Goal: Information Seeking & Learning: Learn about a topic

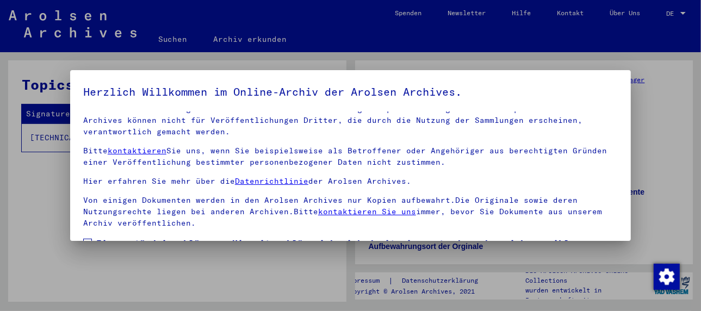
scroll to position [85, 0]
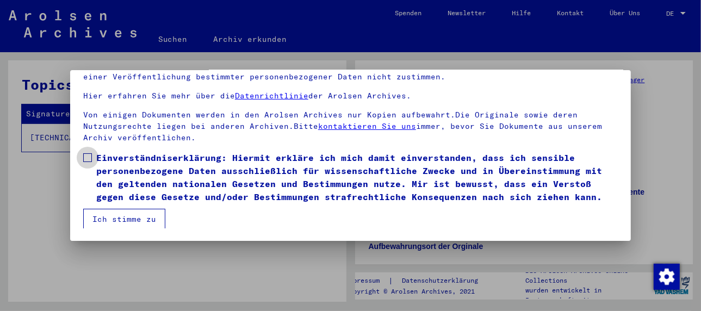
click at [86, 154] on span at bounding box center [87, 157] width 9 height 9
click at [127, 220] on button "Ich stimme zu" at bounding box center [124, 219] width 82 height 21
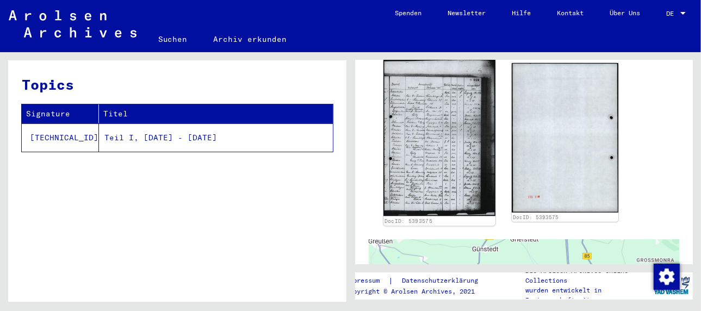
scroll to position [326, 0]
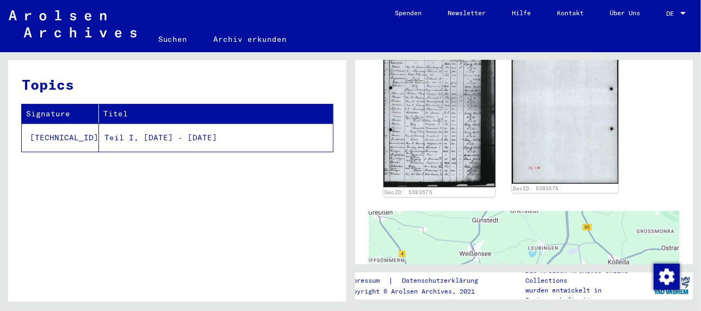
click at [432, 158] on img at bounding box center [439, 108] width 112 height 157
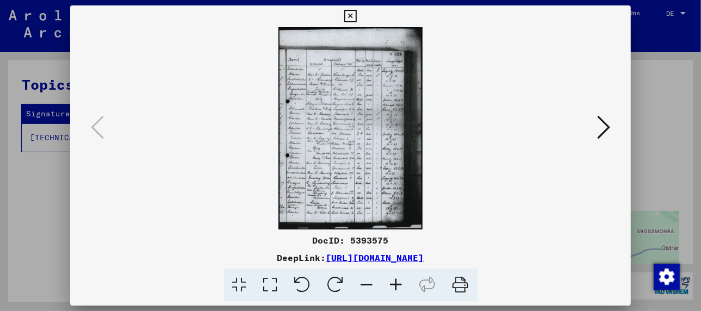
click at [397, 282] on icon at bounding box center [396, 285] width 29 height 33
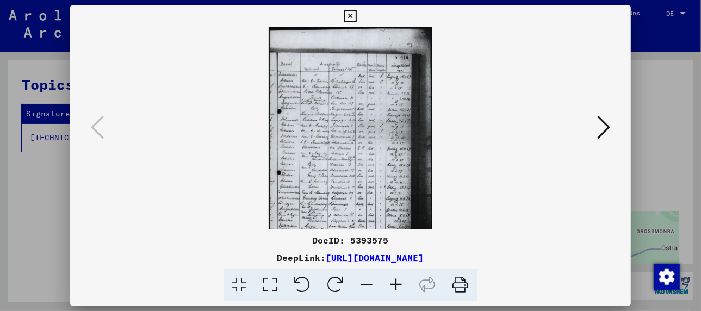
click at [397, 282] on icon at bounding box center [396, 285] width 29 height 33
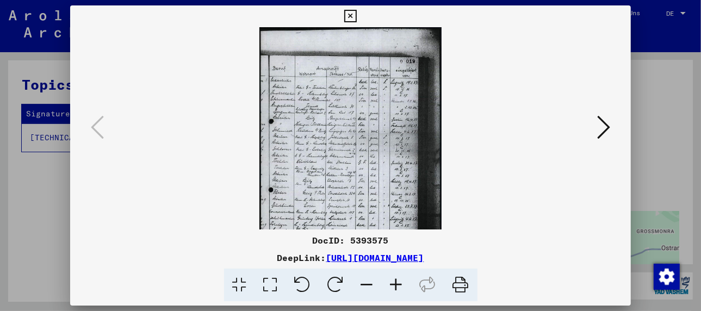
click at [397, 282] on icon at bounding box center [396, 285] width 29 height 33
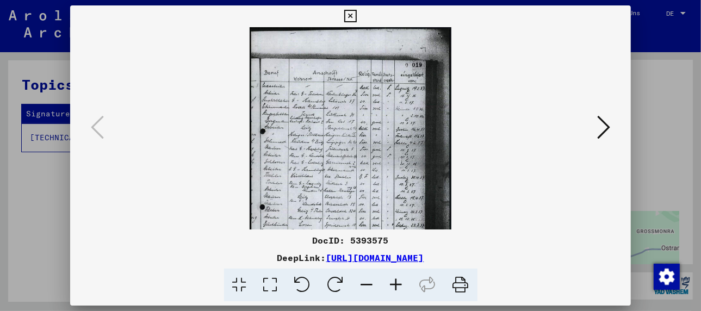
click at [397, 282] on icon at bounding box center [396, 285] width 29 height 33
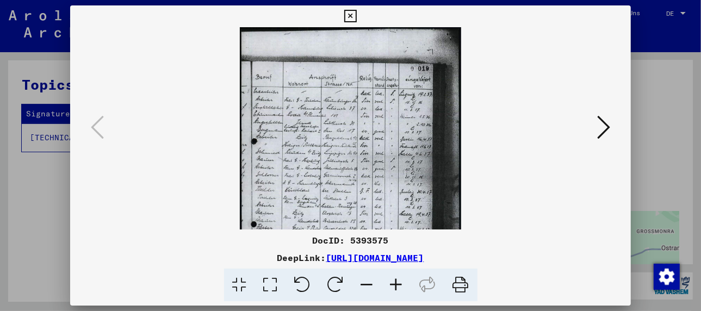
click at [397, 282] on icon at bounding box center [396, 285] width 29 height 33
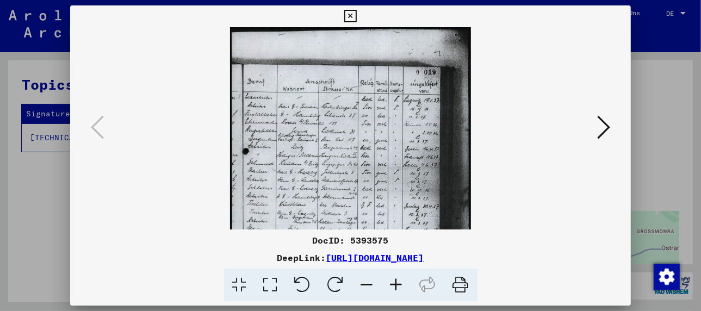
scroll to position [1, 0]
drag, startPoint x: 354, startPoint y: 203, endPoint x: 384, endPoint y: 203, distance: 30.4
click at [384, 203] on img at bounding box center [350, 196] width 241 height 338
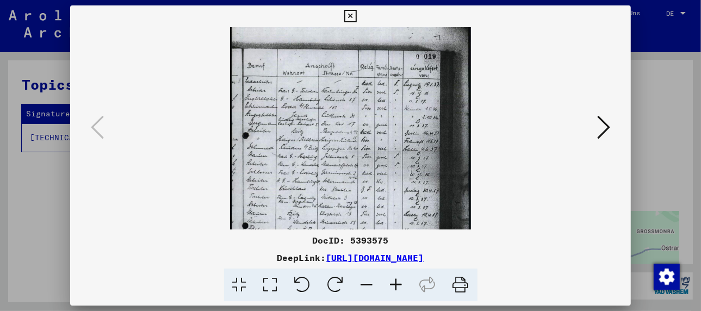
scroll to position [16, 0]
drag, startPoint x: 301, startPoint y: 204, endPoint x: 306, endPoint y: 184, distance: 20.8
click at [306, 184] on img at bounding box center [350, 180] width 241 height 338
click at [461, 285] on icon at bounding box center [460, 285] width 33 height 33
click at [518, 173] on viewer-one-image at bounding box center [350, 112] width 486 height 202
